Goal: Information Seeking & Learning: Learn about a topic

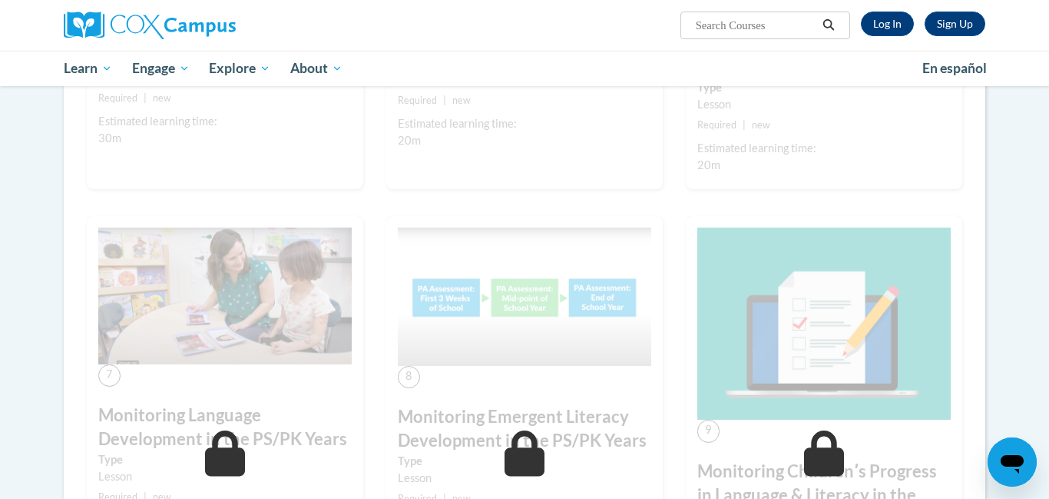
scroll to position [963, 0]
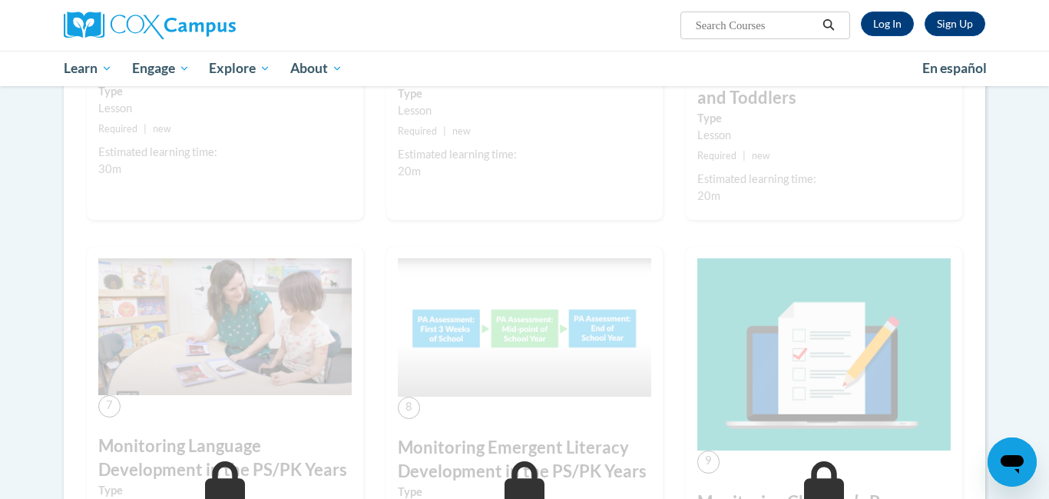
click at [997, 287] on div "Toggle navigation Overview Lessons Monitoring Childrenʹs Progress in Language &…" at bounding box center [525, 75] width 968 height 1539
click at [1001, 151] on div "Toggle navigation Overview Lessons Monitoring Childrenʹs Progress in Language &…" at bounding box center [525, 75] width 968 height 1539
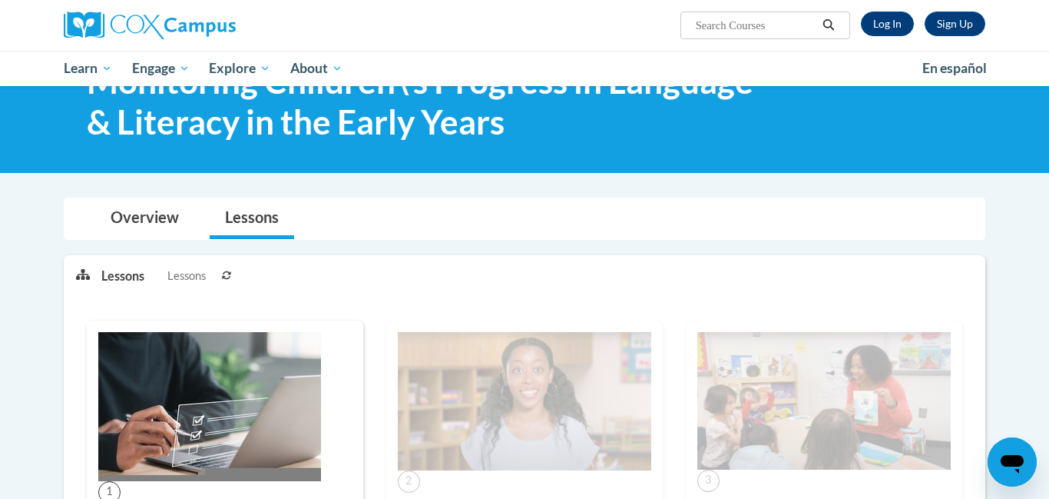
scroll to position [0, 0]
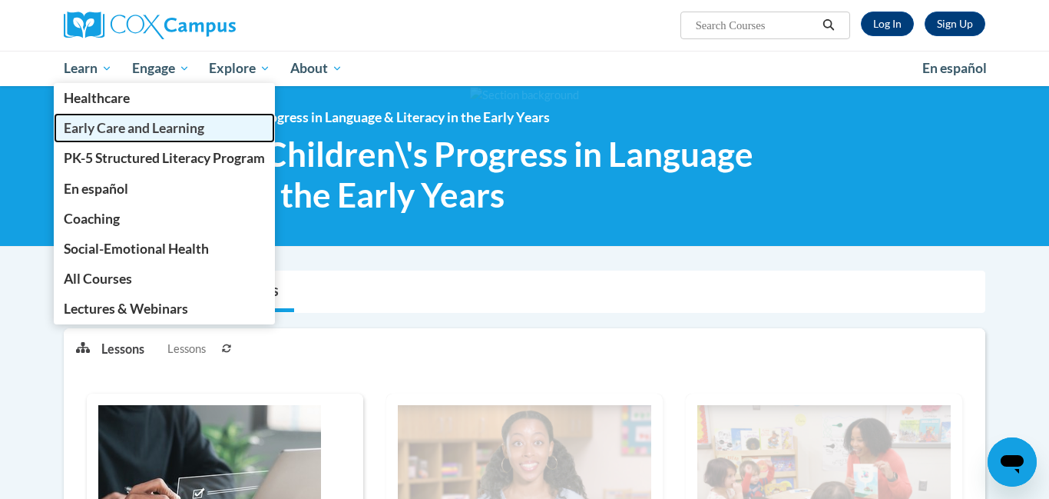
click at [110, 126] on span "Early Care and Learning" at bounding box center [134, 128] width 141 height 16
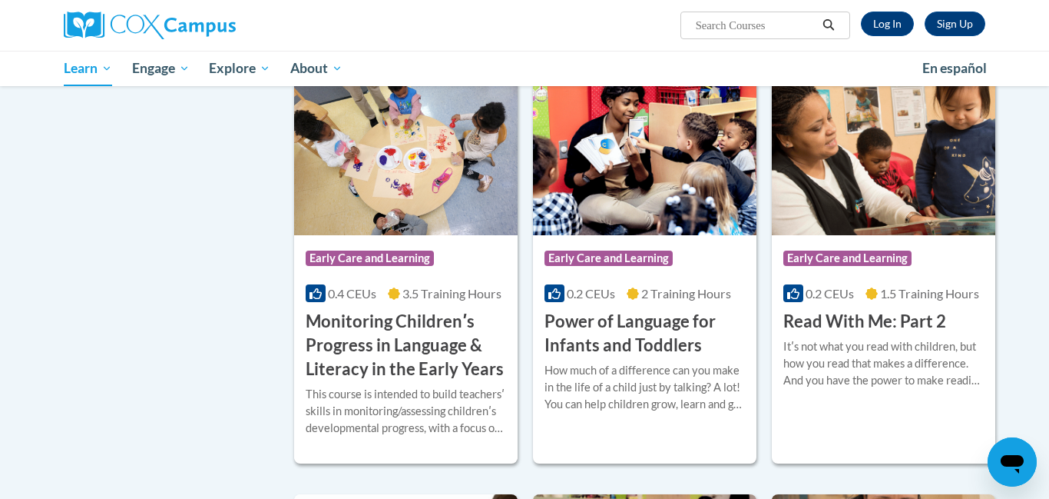
scroll to position [1266, 0]
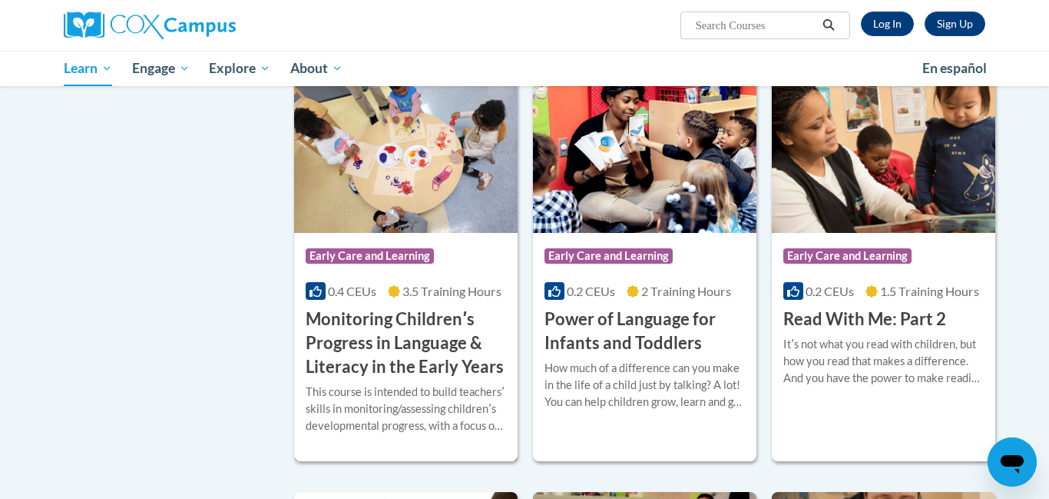
click at [344, 378] on h3 "Monitoring Childrenʹs Progress in Language & Literacy in the Early Years" at bounding box center [406, 342] width 200 height 71
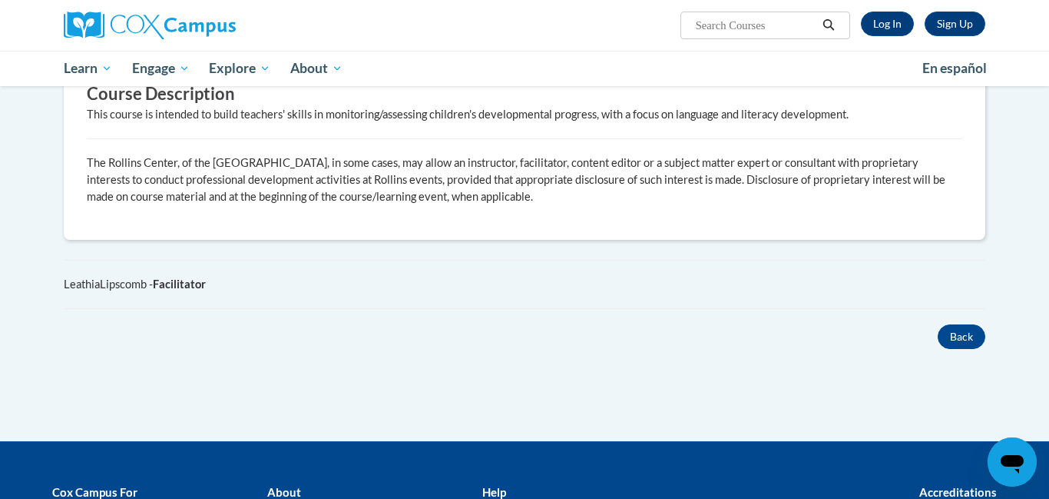
scroll to position [799, 0]
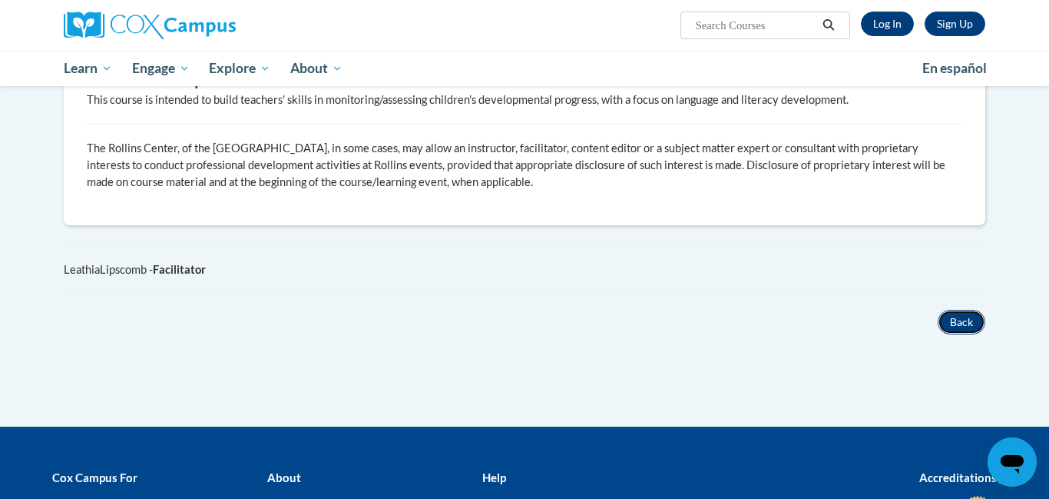
click at [955, 310] on button "Back" at bounding box center [962, 322] width 48 height 25
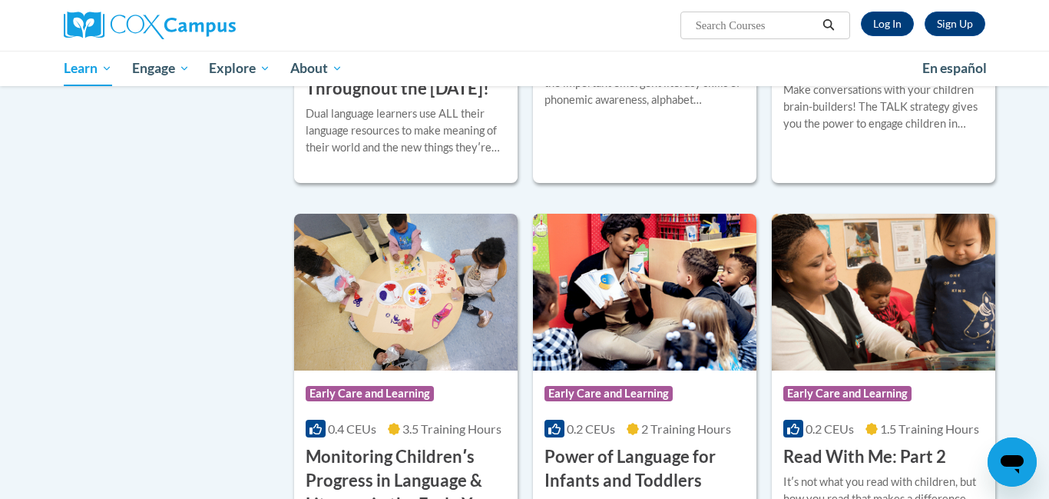
scroll to position [1194, 0]
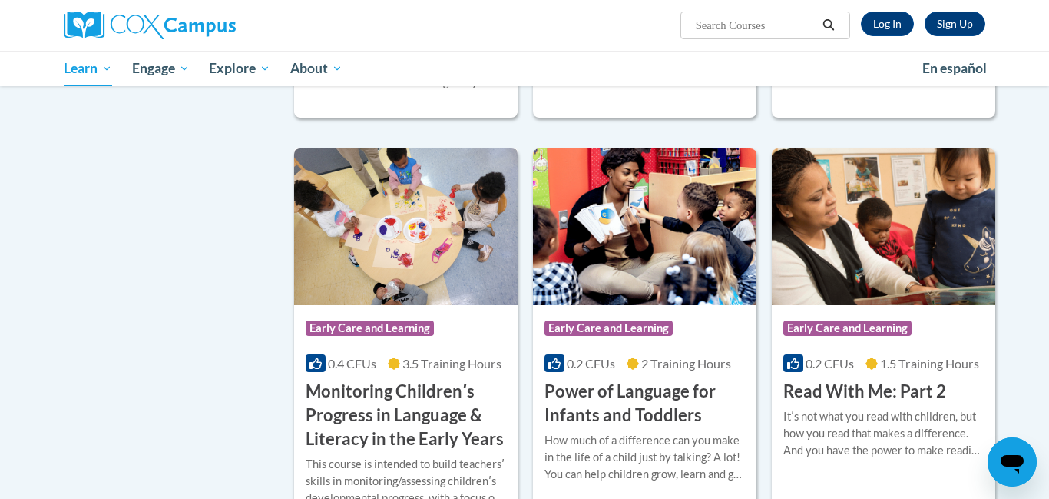
click at [310, 450] on h3 "Monitoring Childrenʹs Progress in Language & Literacy in the Early Years" at bounding box center [406, 414] width 200 height 71
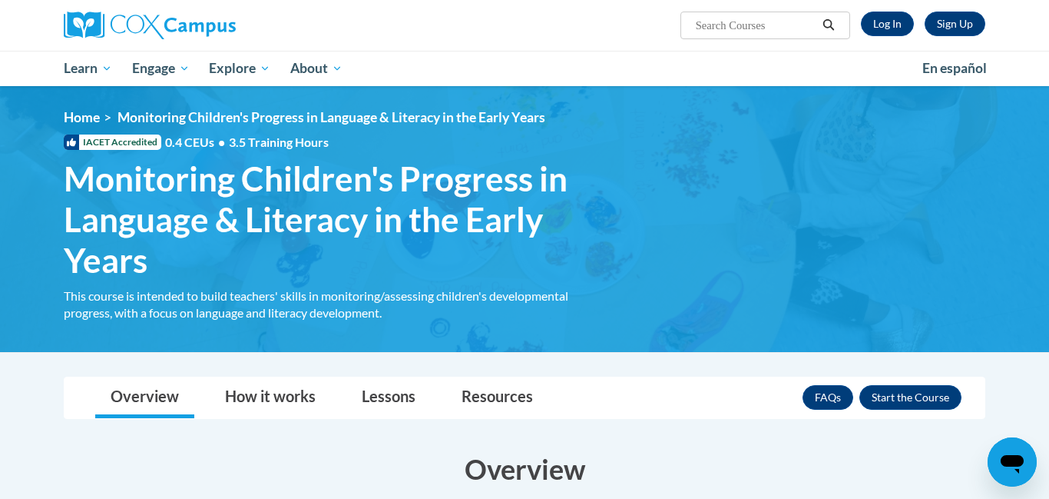
click at [66, 377] on div "Toggle navigation Overview How it works Lessons Resources FAQs Enroll" at bounding box center [525, 397] width 920 height 41
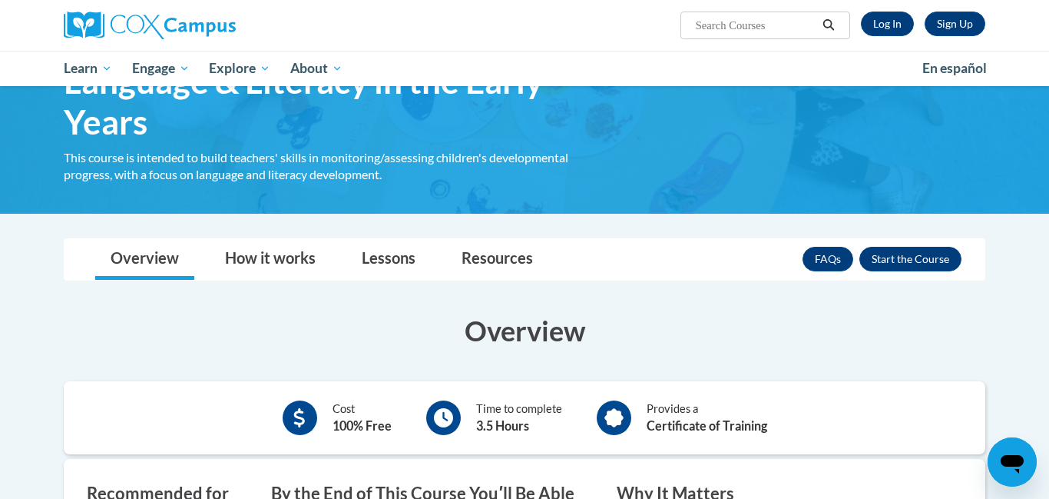
scroll to position [61, 0]
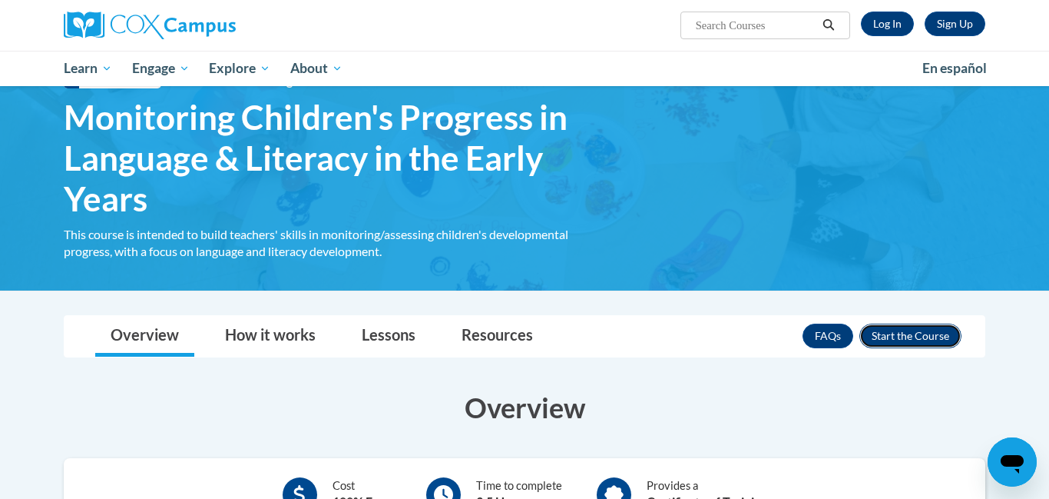
click at [934, 330] on button "Enroll" at bounding box center [911, 335] width 102 height 25
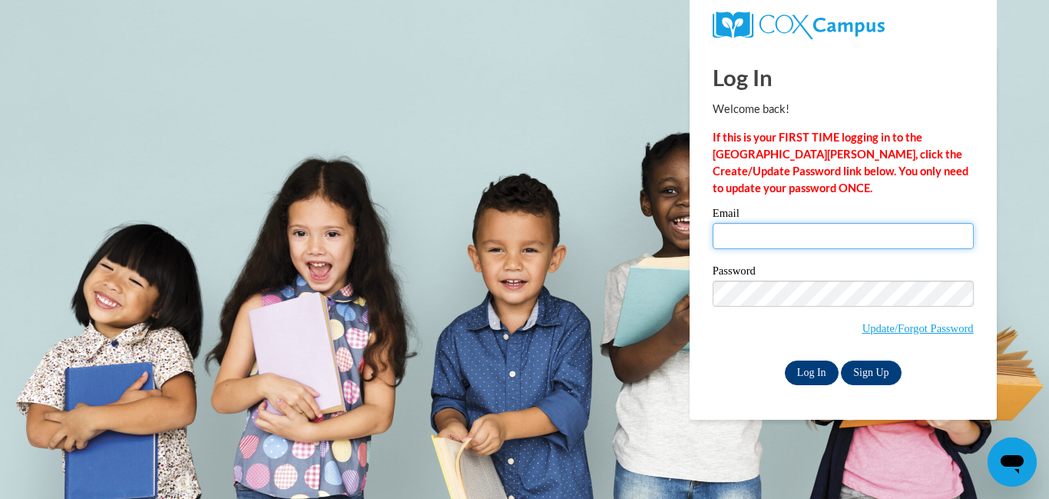
type input "[EMAIL_ADDRESS][DOMAIN_NAME]"
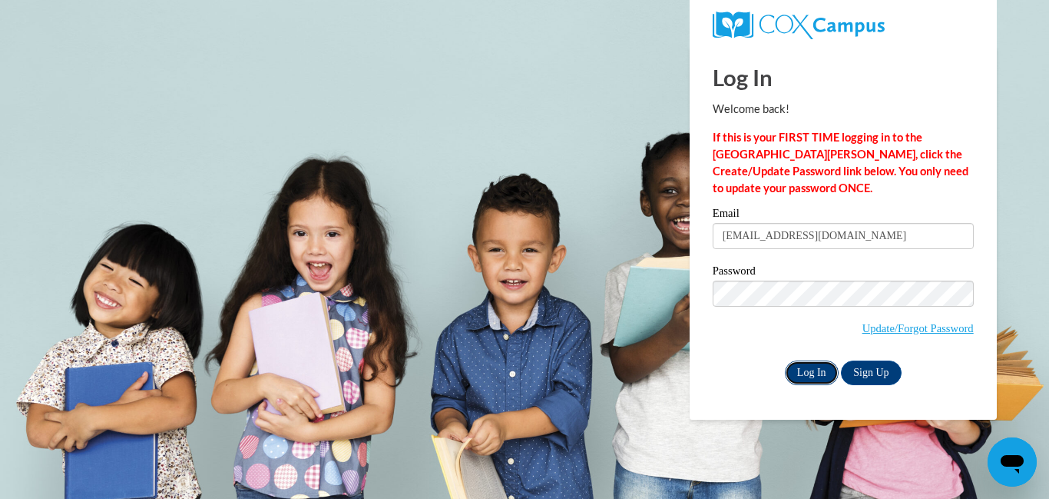
click at [807, 363] on input "Log In" at bounding box center [812, 372] width 54 height 25
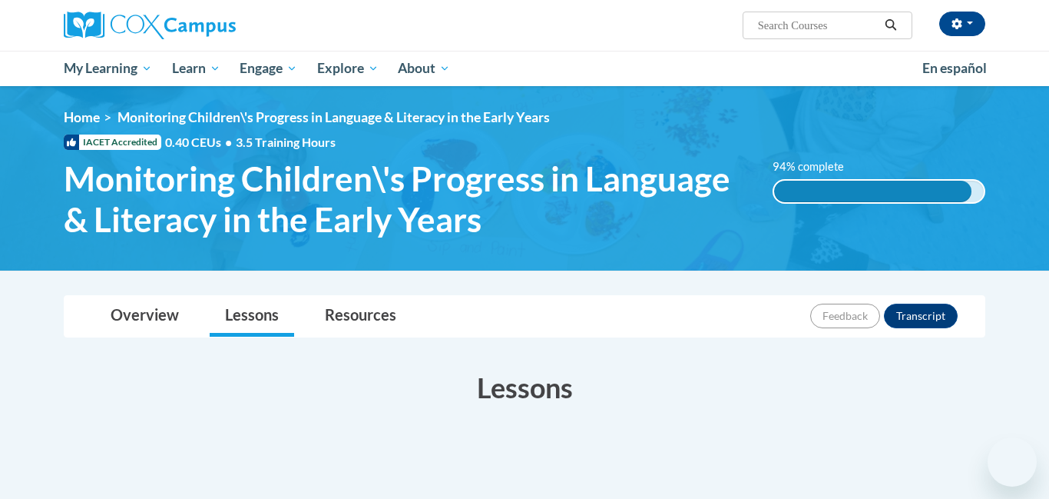
click at [721, 360] on div "Lessons Active" at bounding box center [524, 474] width 945 height 243
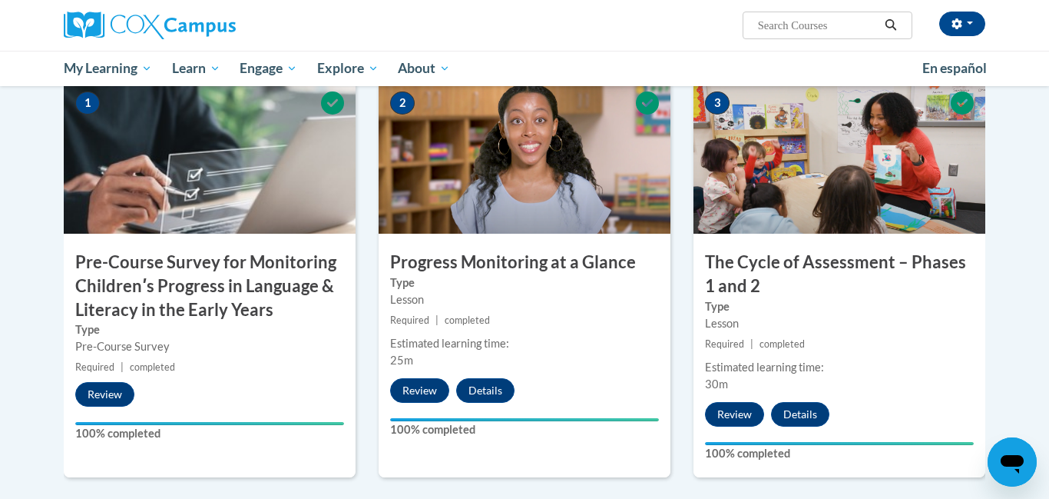
scroll to position [360, 0]
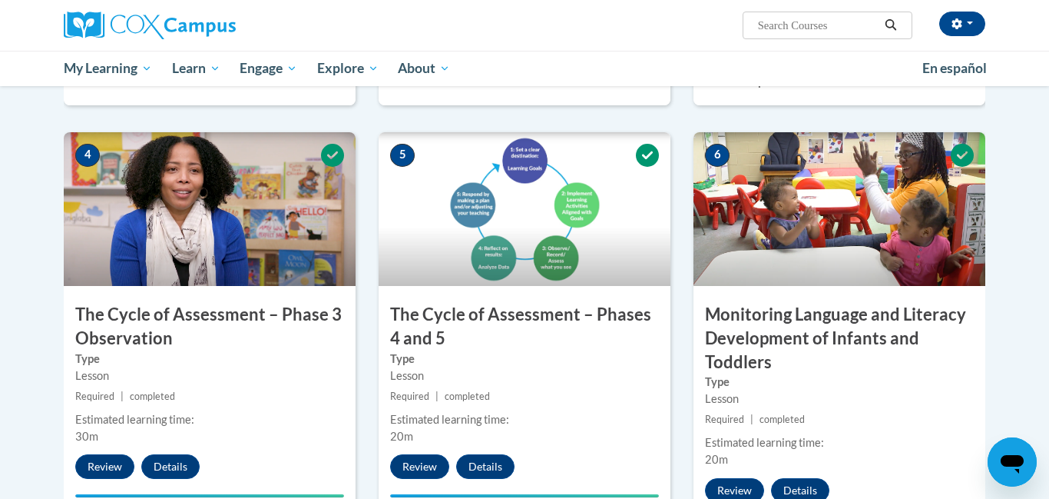
scroll to position [760, 0]
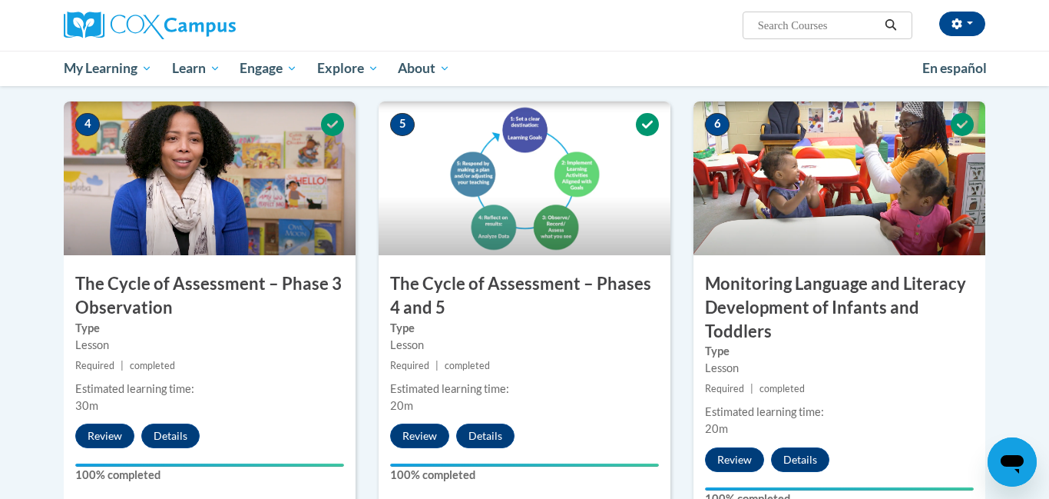
click at [1029, 338] on body "[PERSON_NAME] ([GEOGRAPHIC_DATA]/New_York UTC-04:00) My Profile Inbox My Transc…" at bounding box center [524, 310] width 1049 height 2141
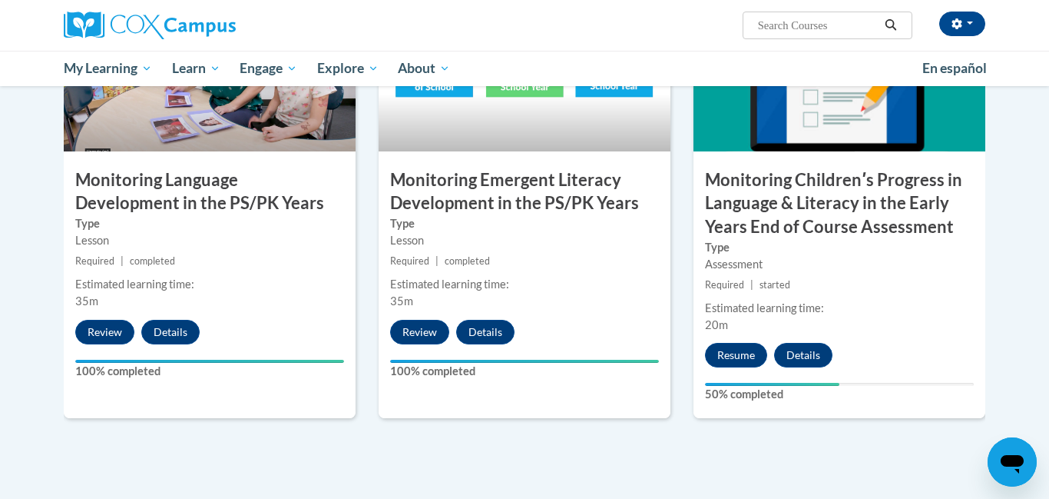
scroll to position [1313, 0]
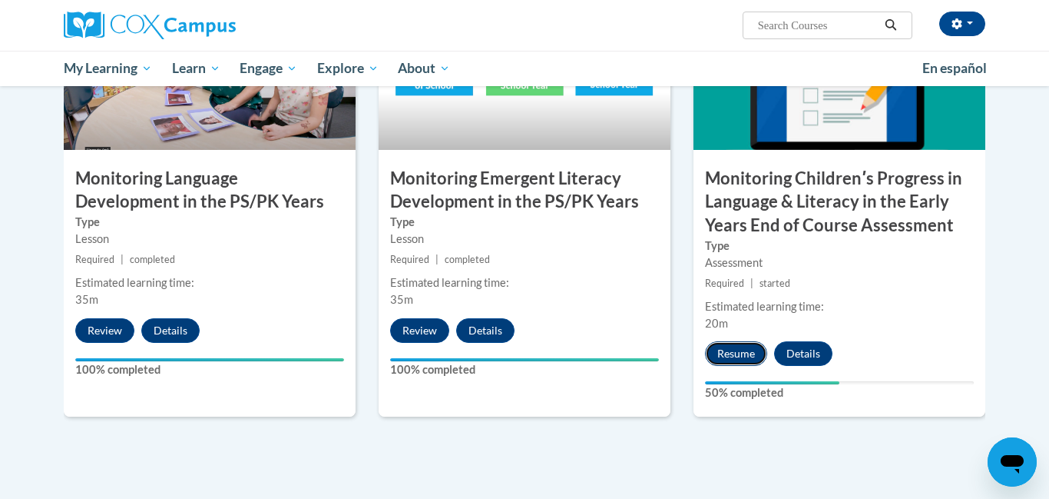
click at [726, 343] on button "Resume" at bounding box center [736, 353] width 62 height 25
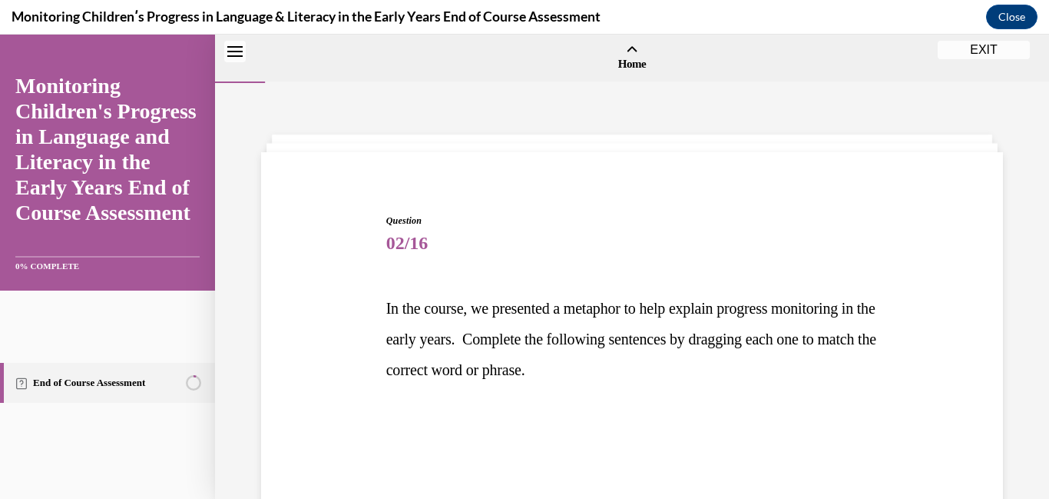
scroll to position [48, 0]
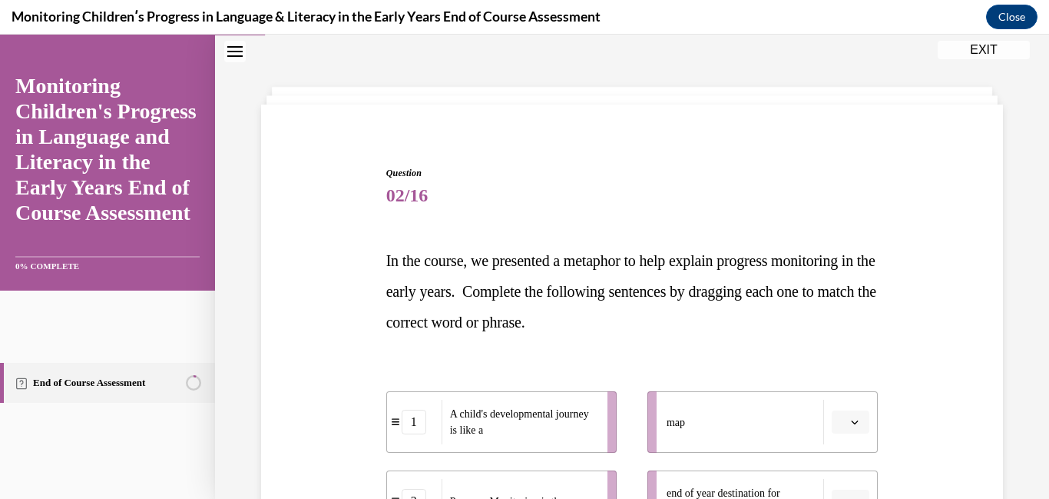
click at [981, 197] on div "Question 02/16 In the course, we presented a metaphor to help explain progress …" at bounding box center [632, 460] width 750 height 681
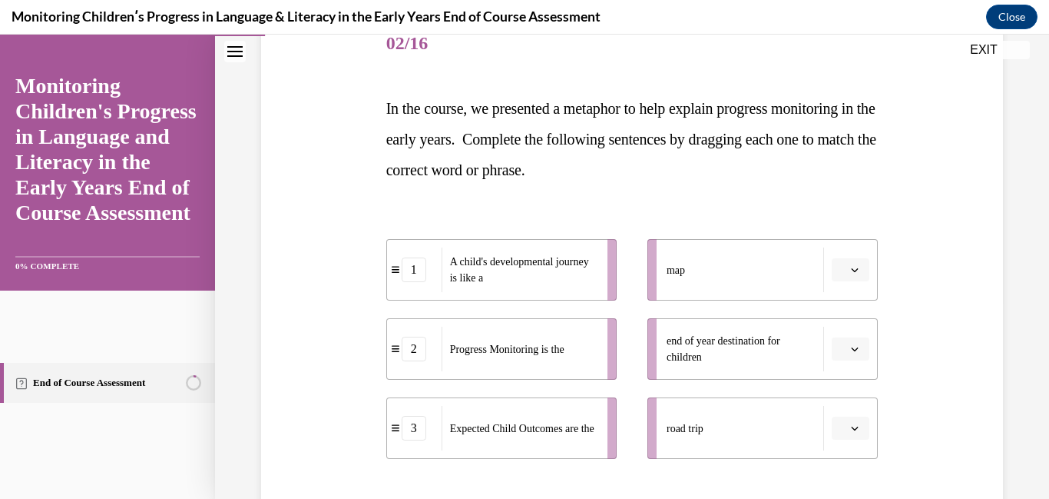
scroll to position [201, 0]
click at [995, 190] on div "Question 02/16 In the course, we presented a metaphor to help explain progress …" at bounding box center [632, 306] width 750 height 681
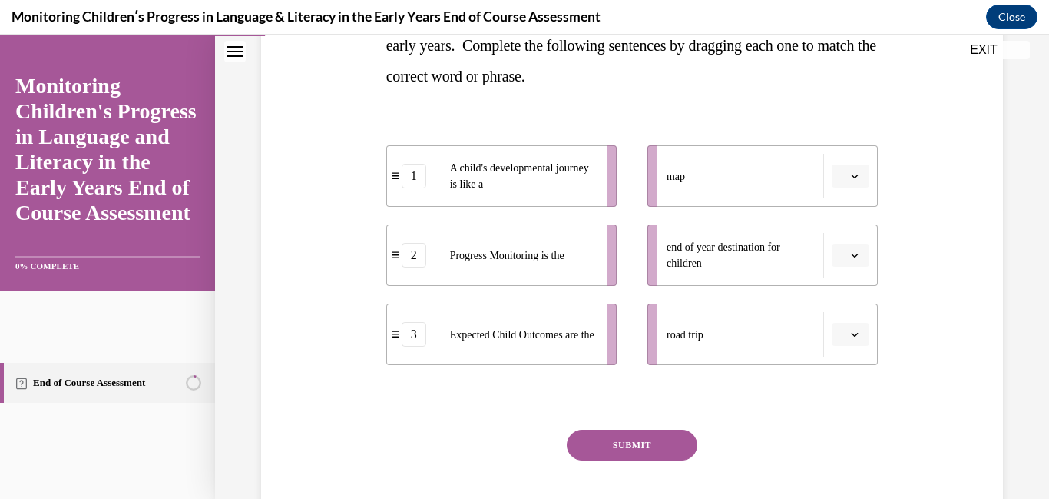
scroll to position [324, 0]
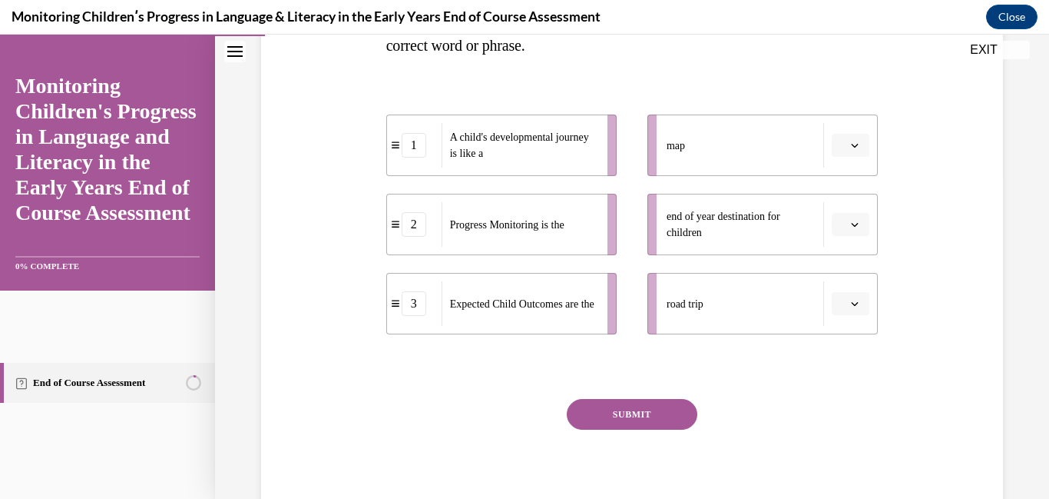
click at [449, 399] on div "SUBMIT" at bounding box center [632, 437] width 492 height 77
click at [424, 311] on div "3" at bounding box center [414, 303] width 25 height 25
click at [526, 312] on span "Expected Child Outcomes are the" at bounding box center [522, 304] width 144 height 16
click at [391, 308] on div "3" at bounding box center [414, 303] width 55 height 25
click at [852, 143] on span "button" at bounding box center [855, 145] width 8 height 8
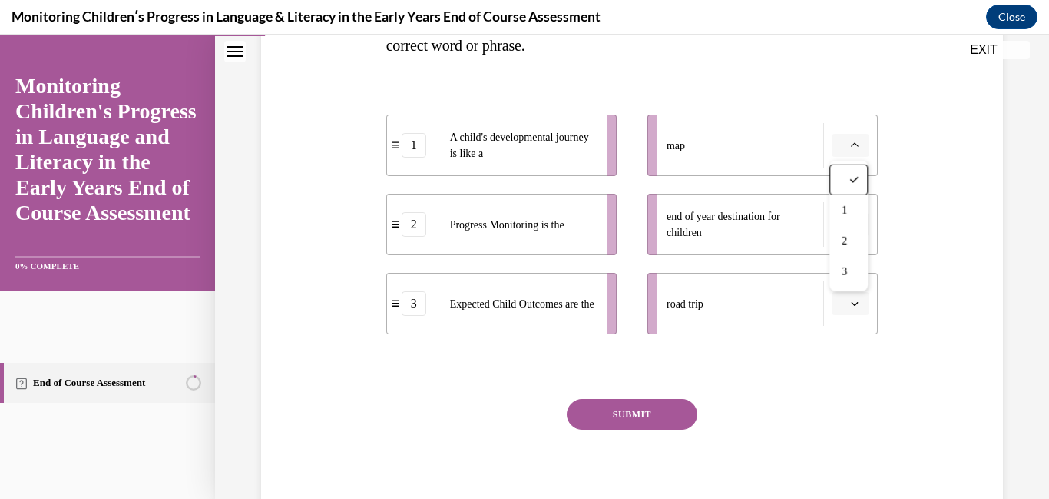
click at [946, 130] on div "Question 02/16 In the course, we presented a metaphor to help explain progress …" at bounding box center [632, 183] width 750 height 681
click at [859, 149] on icon "button" at bounding box center [855, 145] width 8 height 8
click at [846, 207] on span "1" at bounding box center [844, 210] width 5 height 12
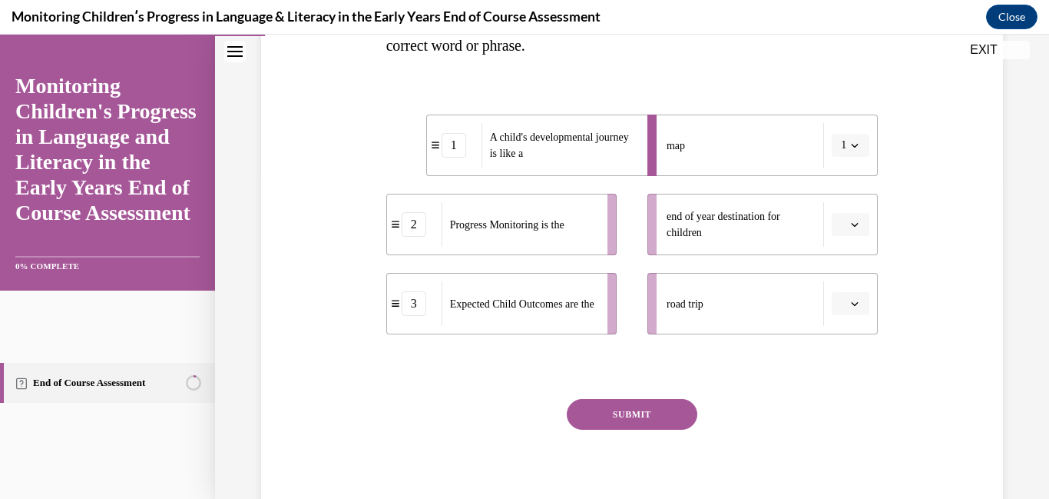
click at [845, 228] on span "Please select an option" at bounding box center [843, 224] width 5 height 15
click at [851, 347] on div "3" at bounding box center [849, 351] width 38 height 31
click at [852, 305] on icon "button" at bounding box center [855, 304] width 8 height 8
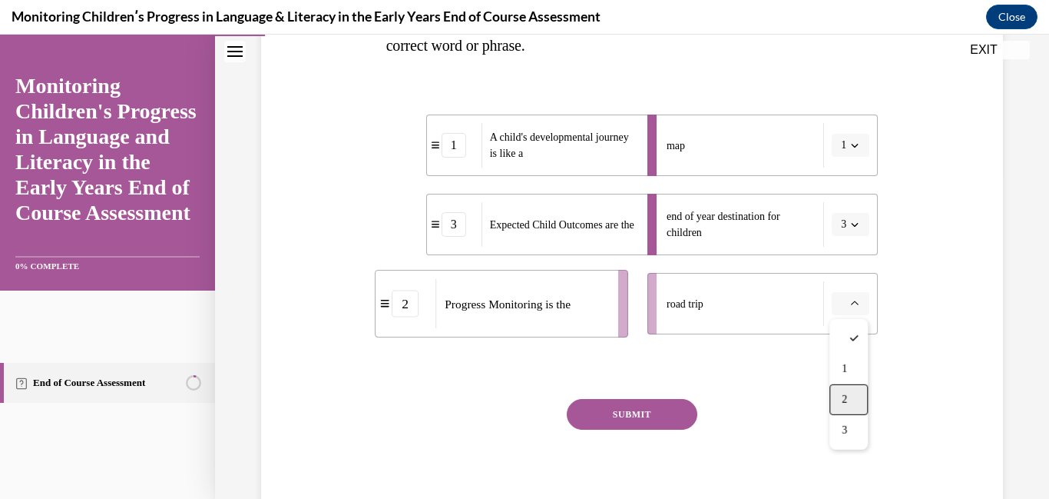
click at [860, 394] on div "2" at bounding box center [849, 399] width 38 height 31
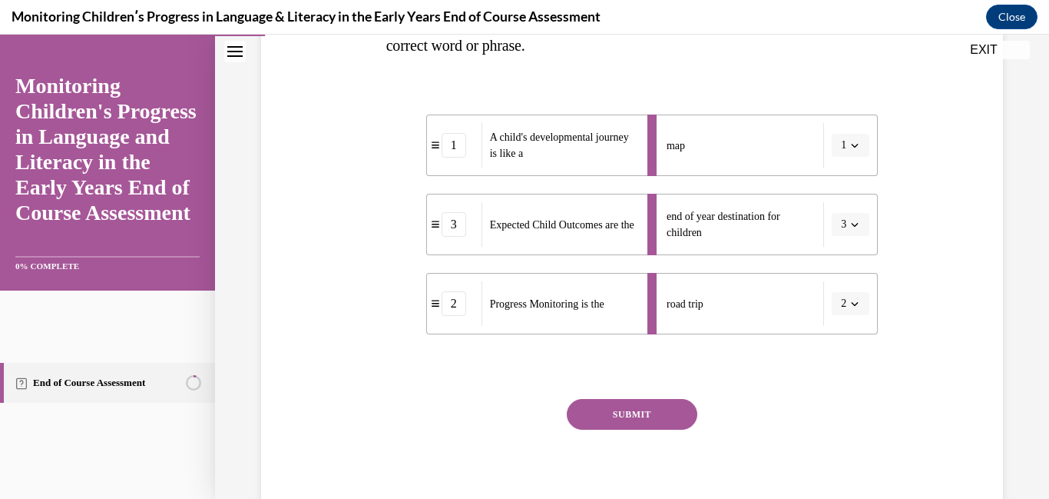
click at [649, 421] on button "SUBMIT" at bounding box center [632, 414] width 131 height 31
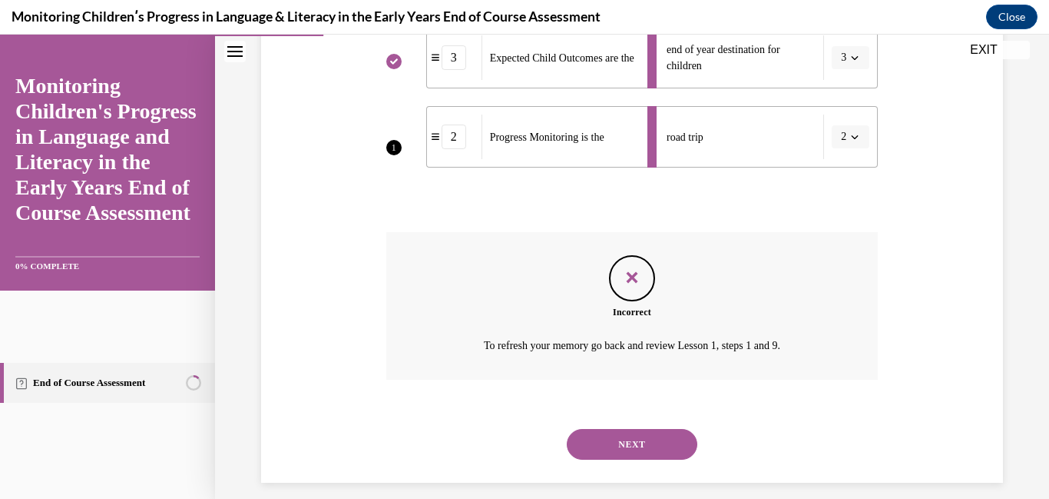
scroll to position [505, 0]
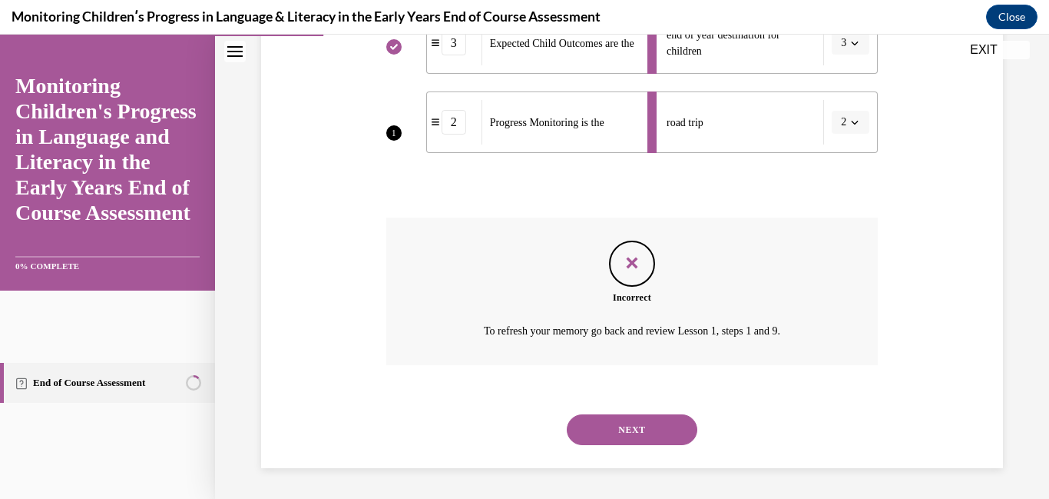
click at [598, 419] on button "NEXT" at bounding box center [632, 429] width 131 height 31
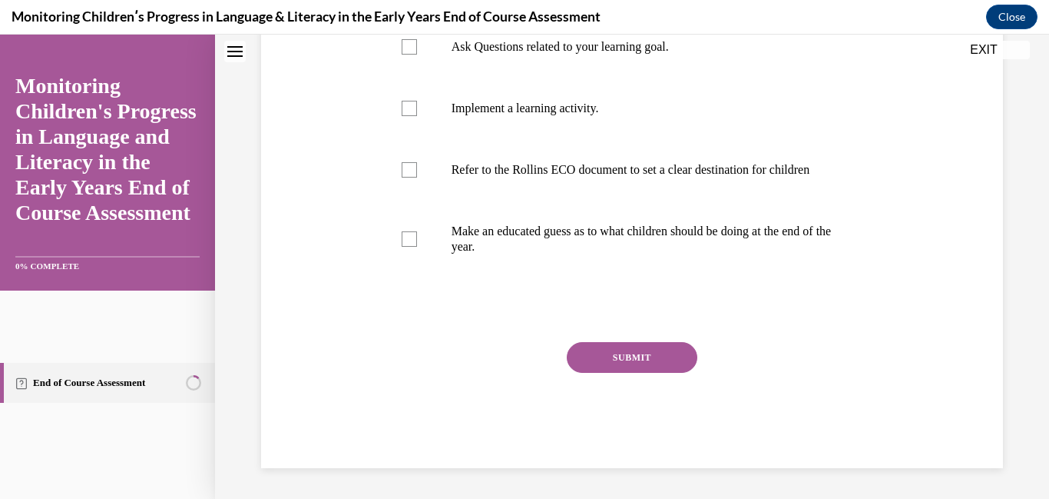
scroll to position [0, 0]
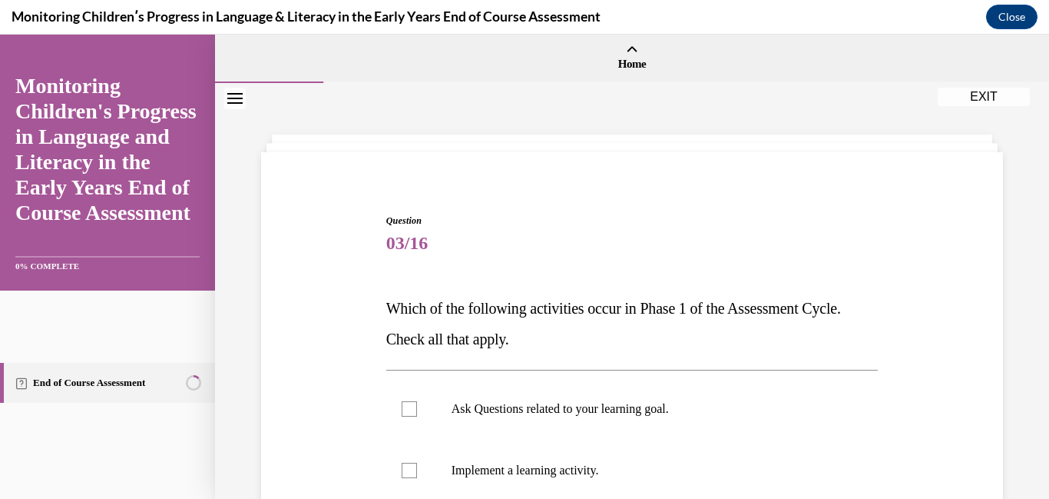
click at [354, 115] on div "Question 03/16 Which of the following activities occur in Phase 1 of the Assess…" at bounding box center [632, 471] width 834 height 777
click at [372, 151] on div "Question 03/16 Which of the following activities occur in Phase 1 of the Assess…" at bounding box center [632, 471] width 834 height 777
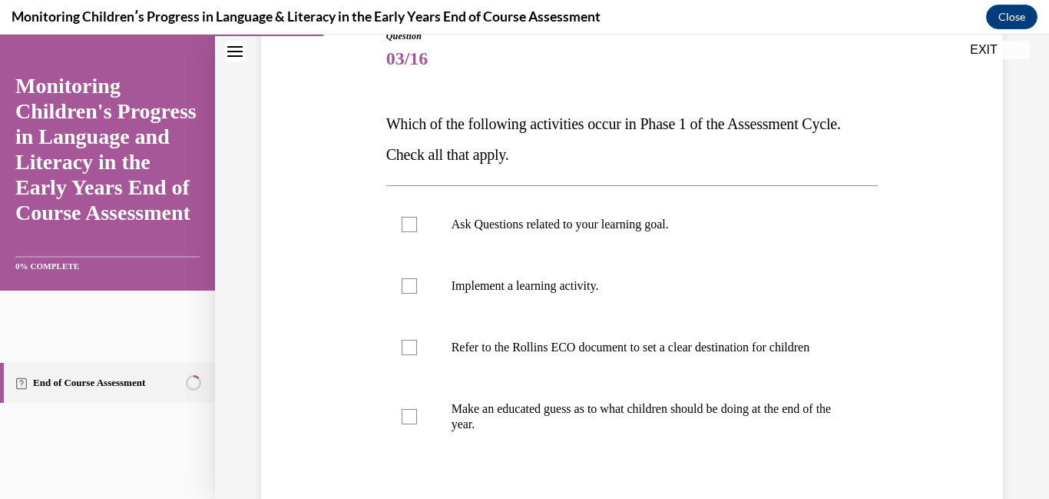
scroll to position [215, 0]
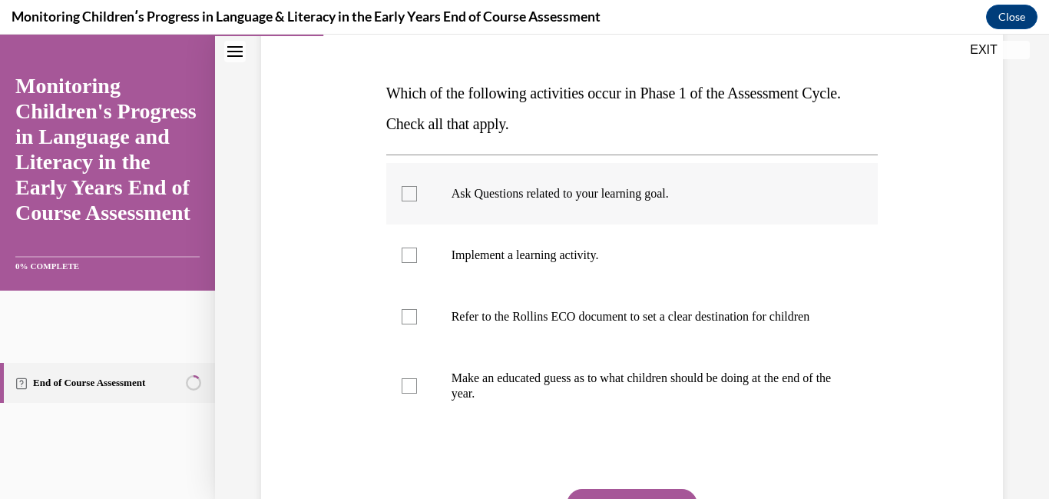
click at [426, 204] on label "Ask Questions related to your learning goal." at bounding box center [632, 193] width 492 height 61
click at [417, 201] on input "Ask Questions related to your learning goal." at bounding box center [409, 193] width 15 height 15
checkbox input "true"
click at [416, 257] on div at bounding box center [409, 254] width 15 height 15
click at [416, 257] on input "Implement a learning activity." at bounding box center [409, 254] width 15 height 15
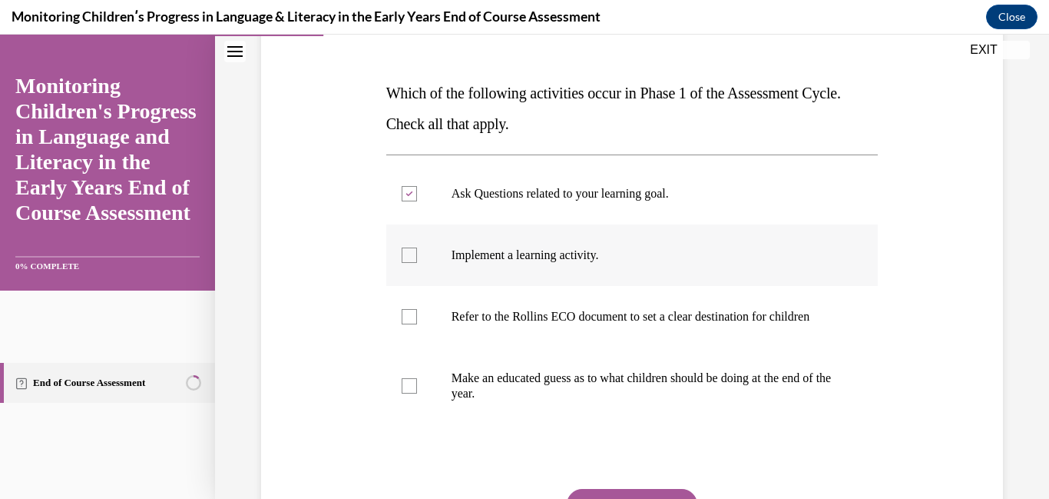
checkbox input "true"
click at [416, 316] on div at bounding box center [409, 316] width 15 height 15
click at [416, 316] on input "Refer to the Rollins ECO document to set a clear destination for children" at bounding box center [409, 316] width 15 height 15
checkbox input "true"
click at [414, 388] on label "Make an educated guess as to what children should be doing at the end of the ye…" at bounding box center [632, 385] width 492 height 77
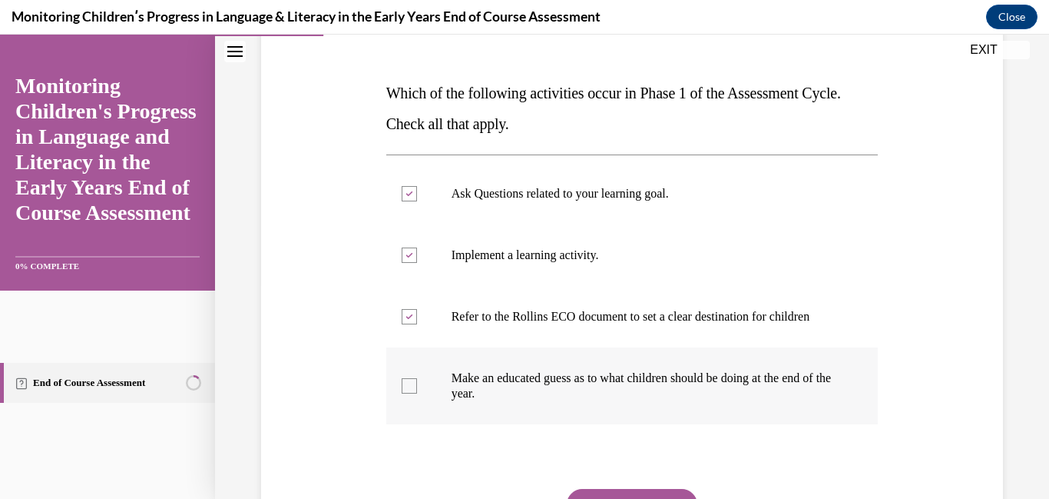
click at [414, 388] on input "Make an educated guess as to what children should be doing at the end of the ye…" at bounding box center [409, 385] width 15 height 15
checkbox input "true"
click at [292, 359] on div "Question 03/16 Which of the following activities occur in Phase 1 of the Assess…" at bounding box center [632, 283] width 750 height 662
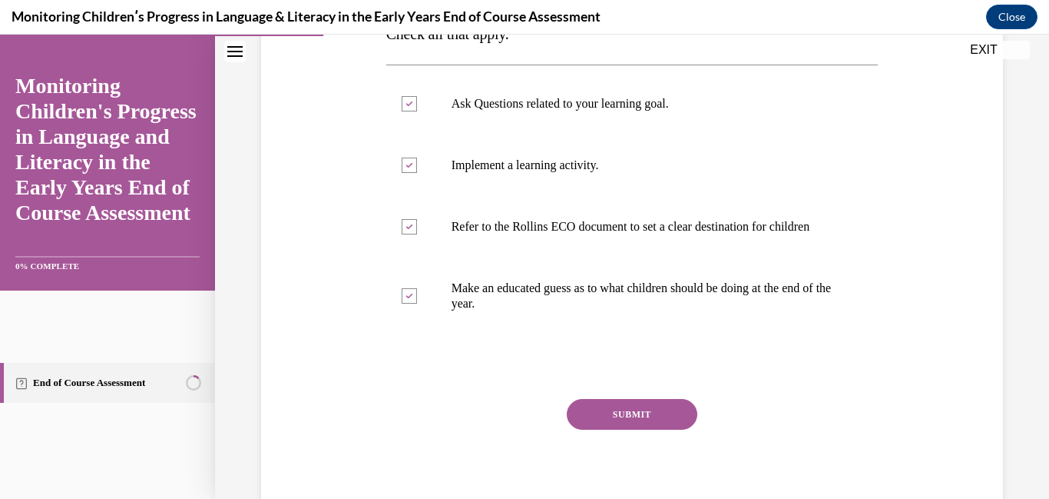
scroll to position [307, 0]
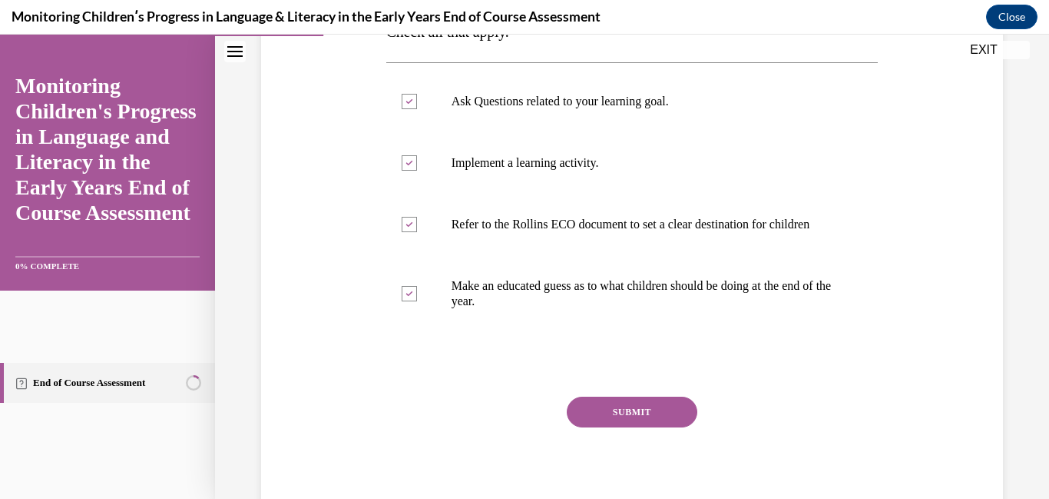
click at [610, 421] on button "SUBMIT" at bounding box center [632, 411] width 131 height 31
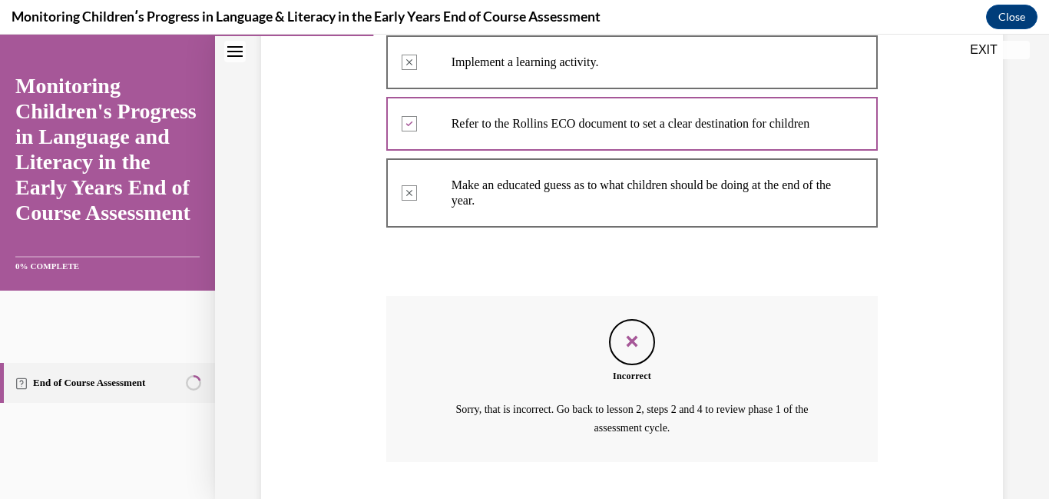
scroll to position [520, 0]
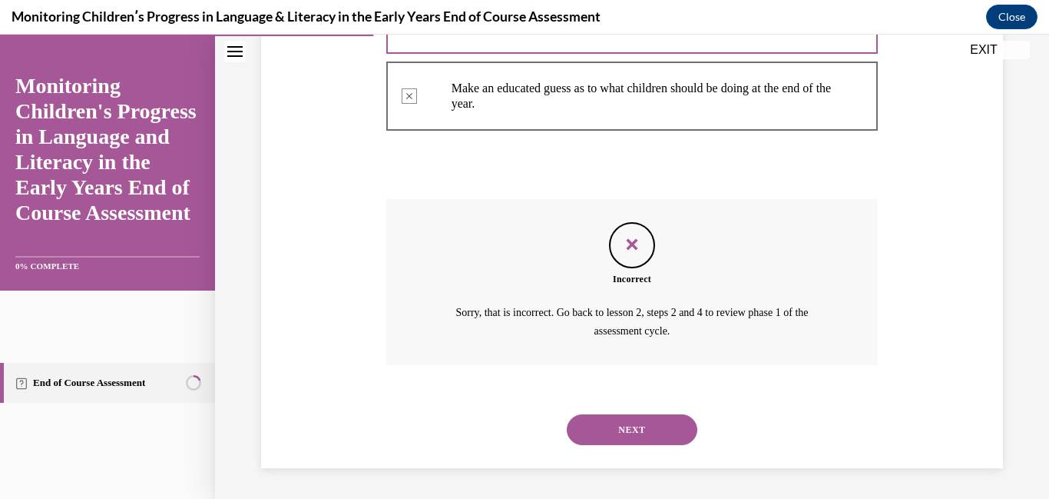
click at [623, 435] on button "NEXT" at bounding box center [632, 429] width 131 height 31
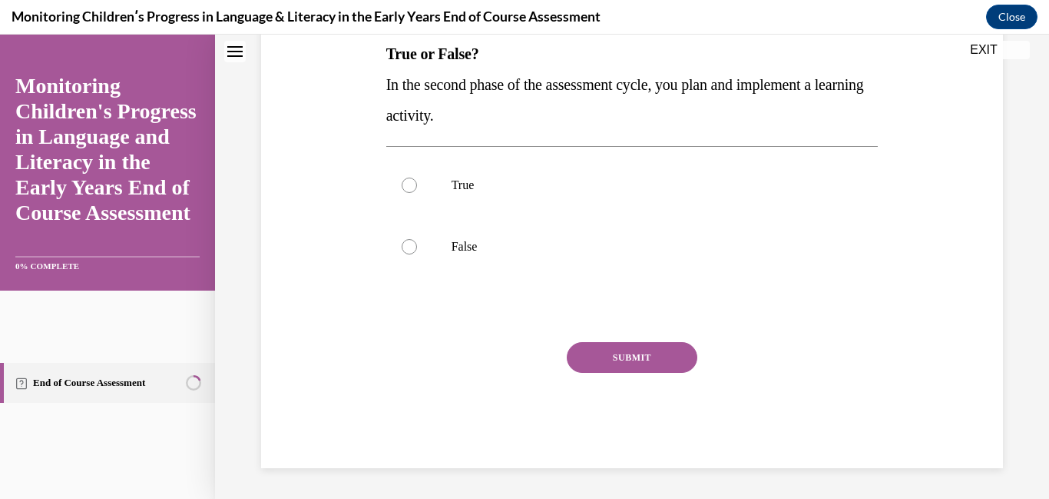
scroll to position [0, 0]
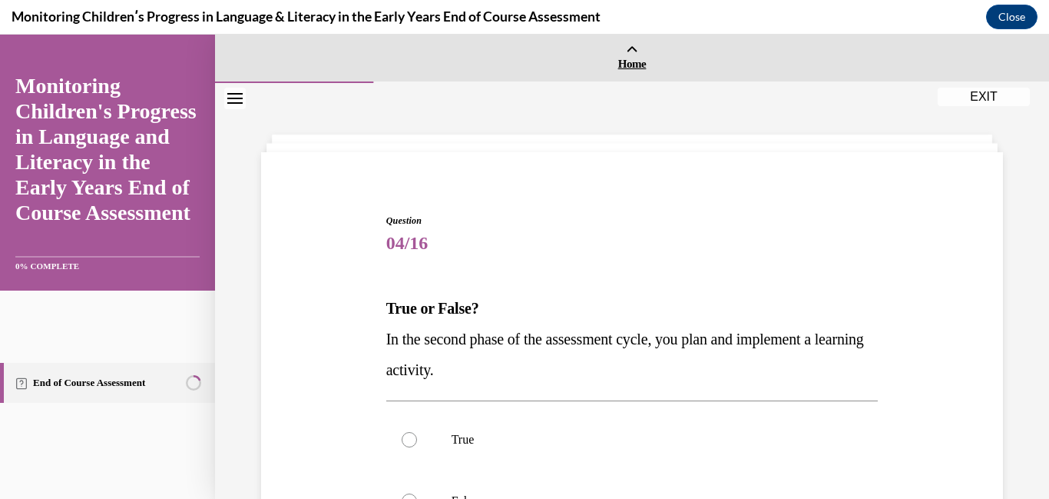
click at [336, 38] on link "Home" at bounding box center [632, 58] width 834 height 47
